Goal: Task Accomplishment & Management: Manage account settings

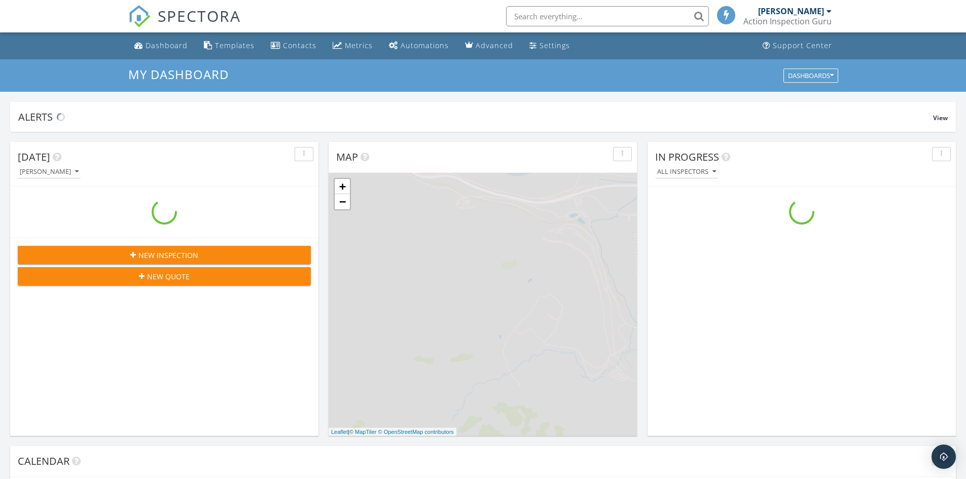
scroll to position [939, 982]
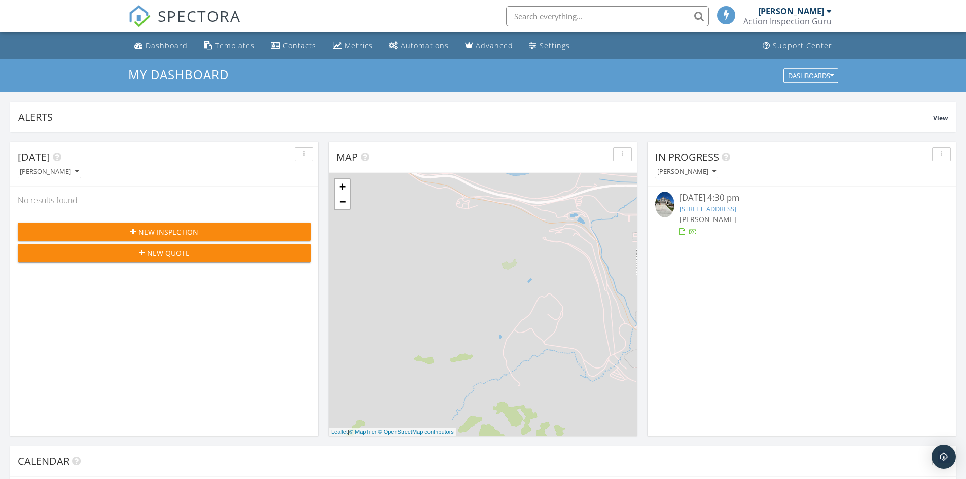
click at [736, 207] on link "1266 Country Ridge Dr, South Jordan, UT 84095" at bounding box center [708, 208] width 57 height 9
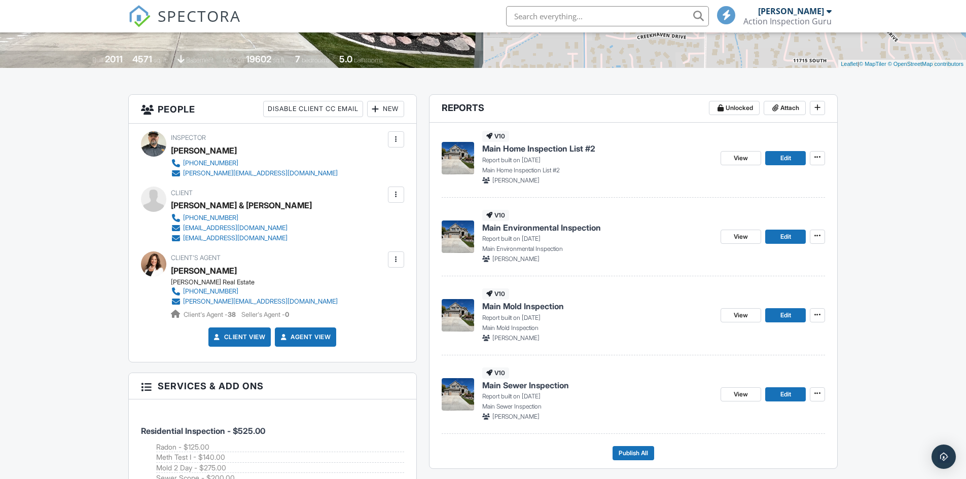
click at [465, 402] on img at bounding box center [458, 394] width 32 height 32
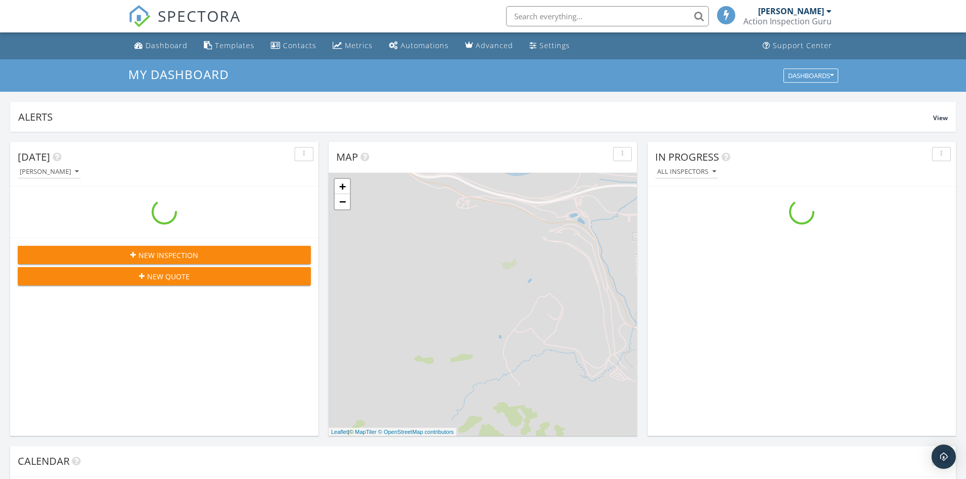
scroll to position [939, 982]
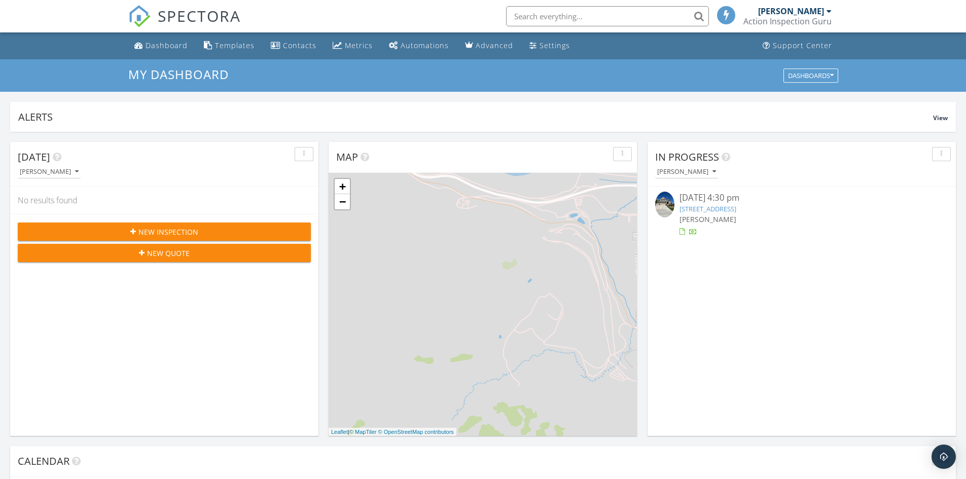
click at [736, 210] on link "1266 Country Ridge Dr, South Jordan, UT 84095" at bounding box center [708, 208] width 57 height 9
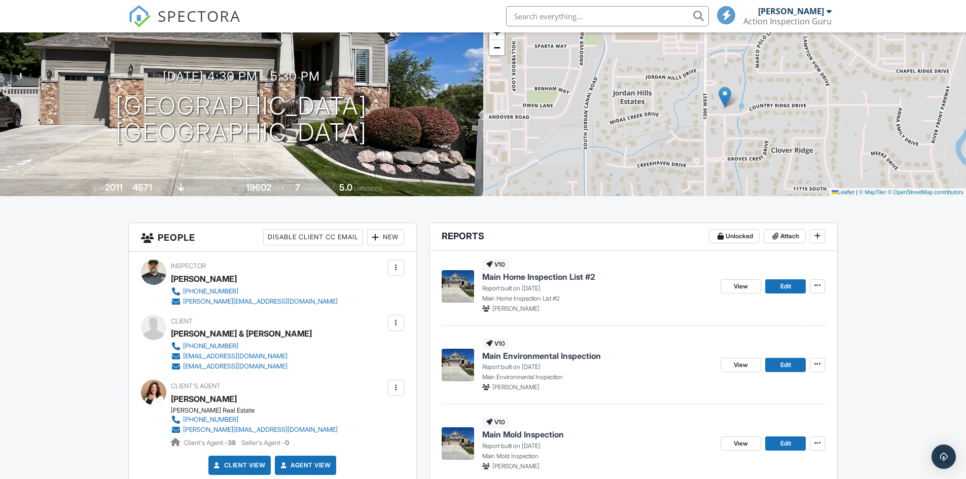
scroll to position [152, 0]
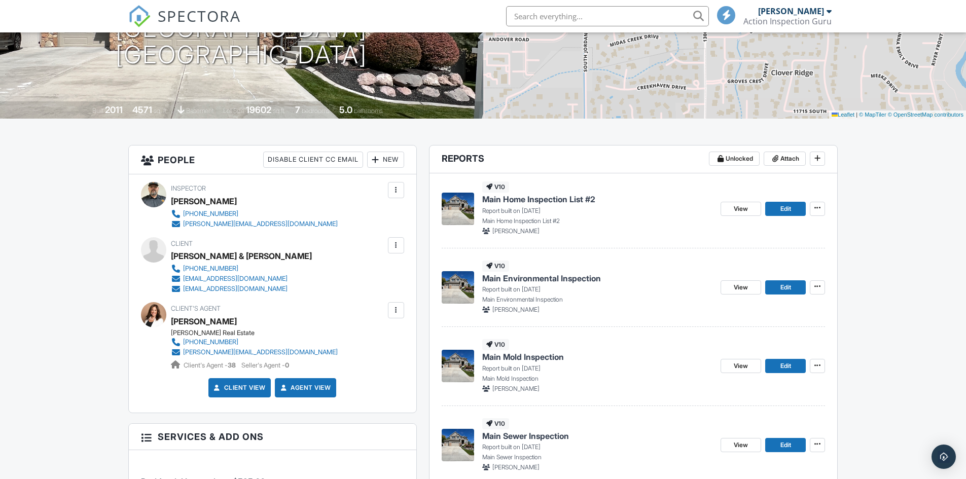
click at [457, 208] on img at bounding box center [458, 209] width 32 height 32
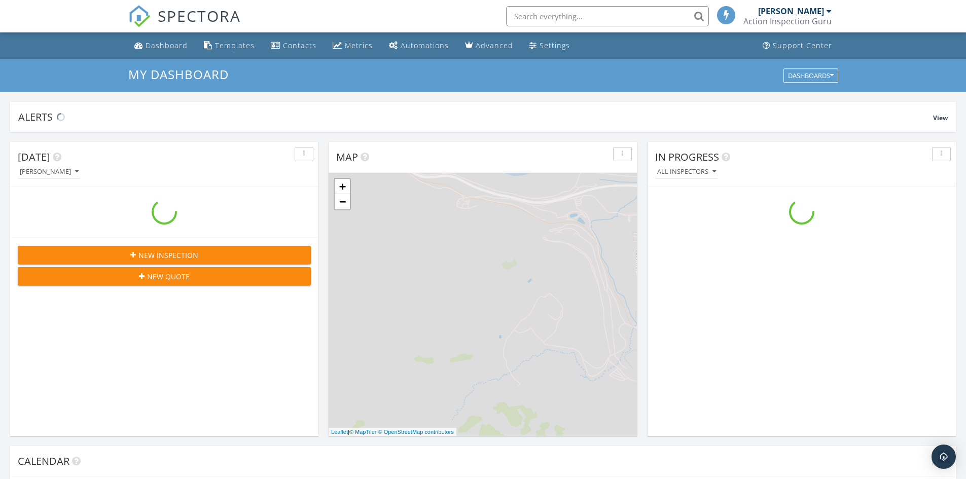
scroll to position [939, 982]
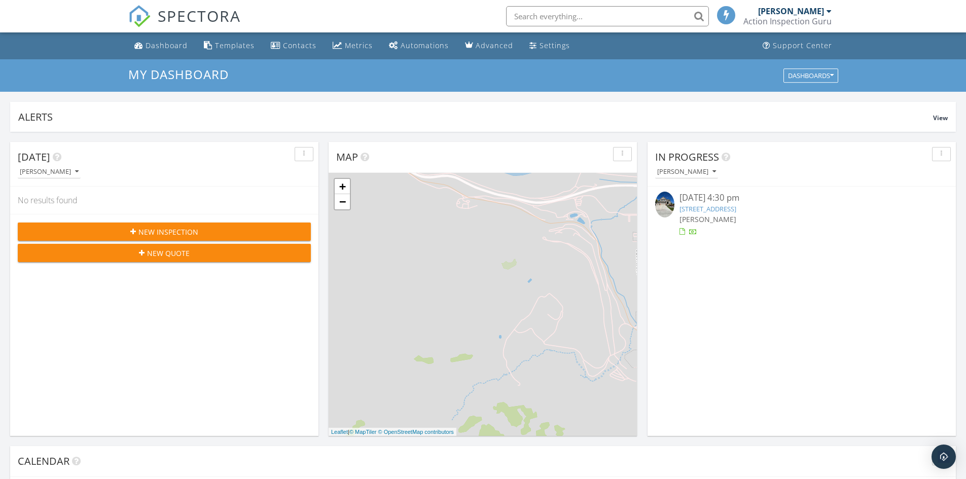
click at [736, 210] on link "[STREET_ADDRESS]" at bounding box center [708, 208] width 57 height 9
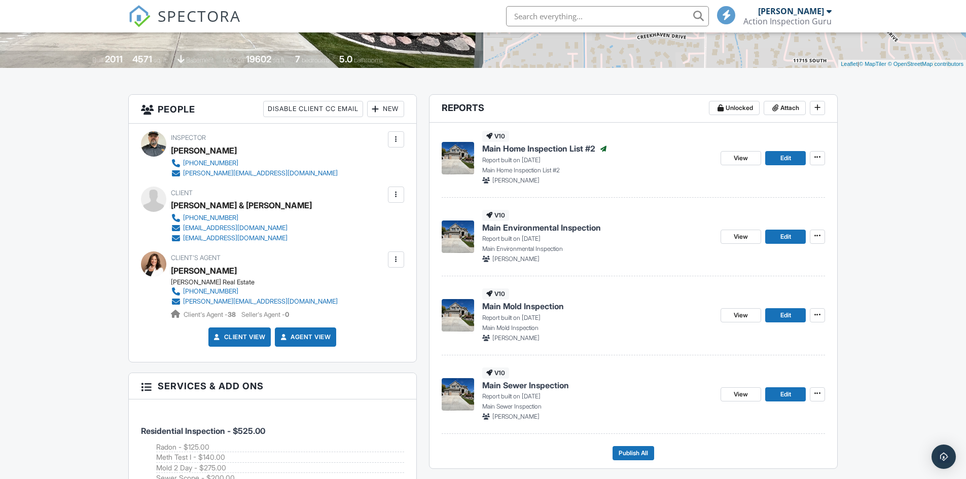
click at [454, 399] on img at bounding box center [458, 394] width 32 height 32
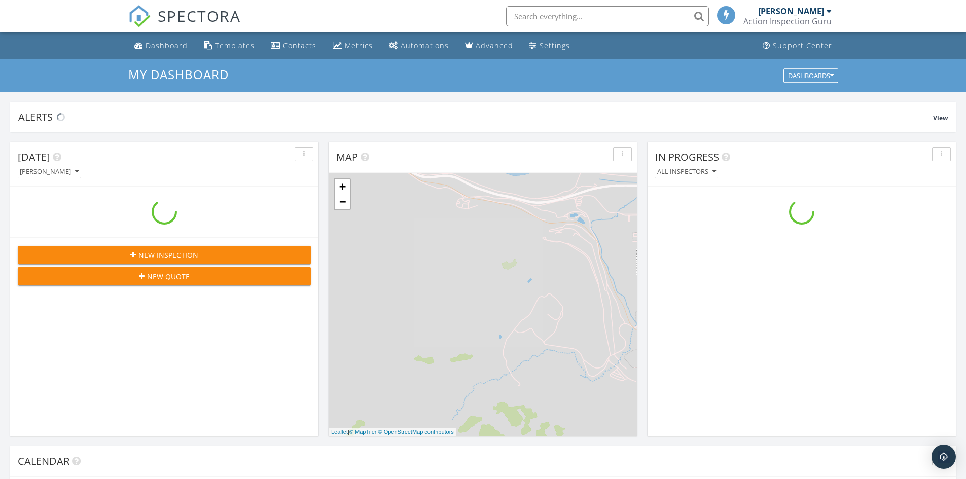
scroll to position [939, 982]
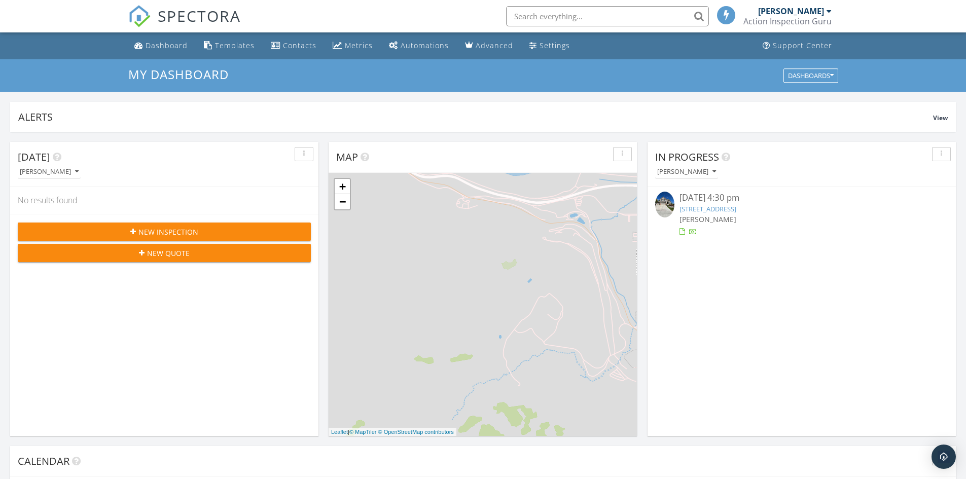
click at [736, 209] on link "[STREET_ADDRESS]" at bounding box center [708, 208] width 57 height 9
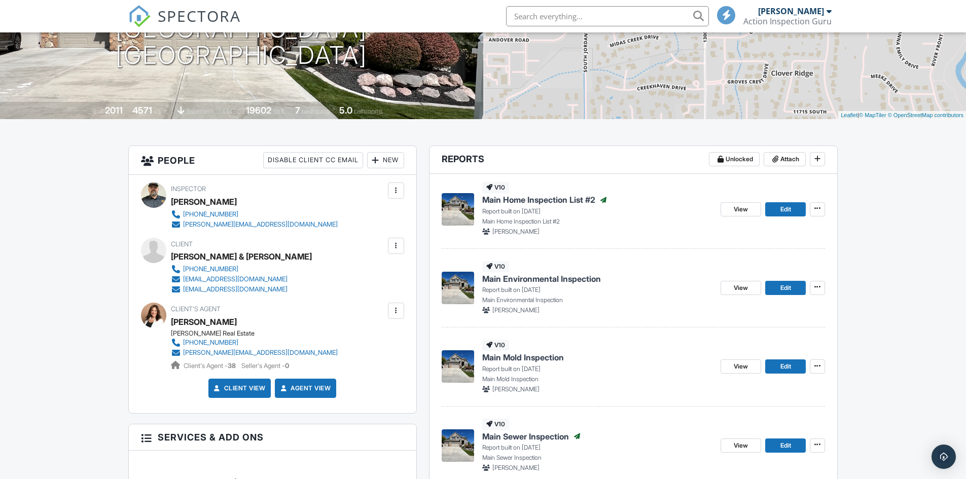
scroll to position [152, 0]
